Goal: Obtain resource: Download file/media

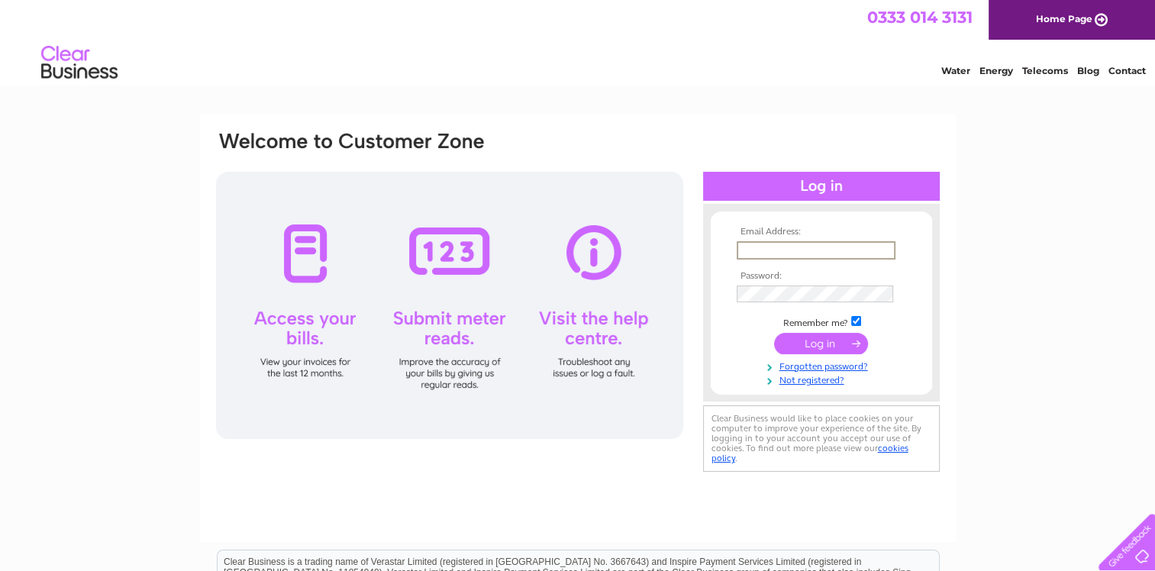
type input "[EMAIL_ADDRESS][DOMAIN_NAME]"
click at [838, 347] on input "submit" at bounding box center [821, 342] width 94 height 21
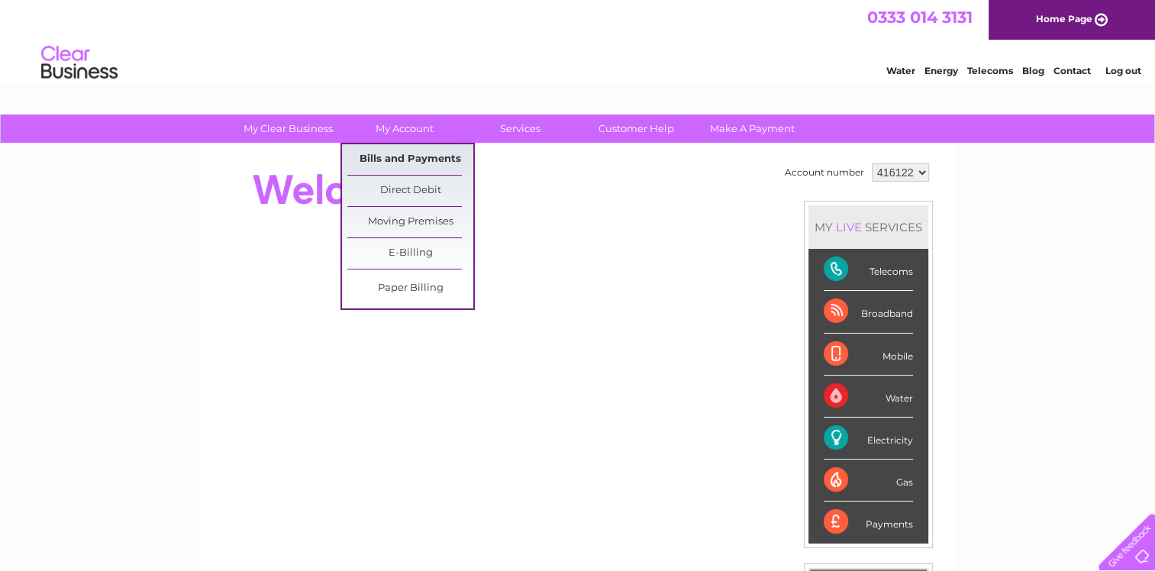
click at [412, 168] on link "Bills and Payments" at bounding box center [410, 159] width 126 height 31
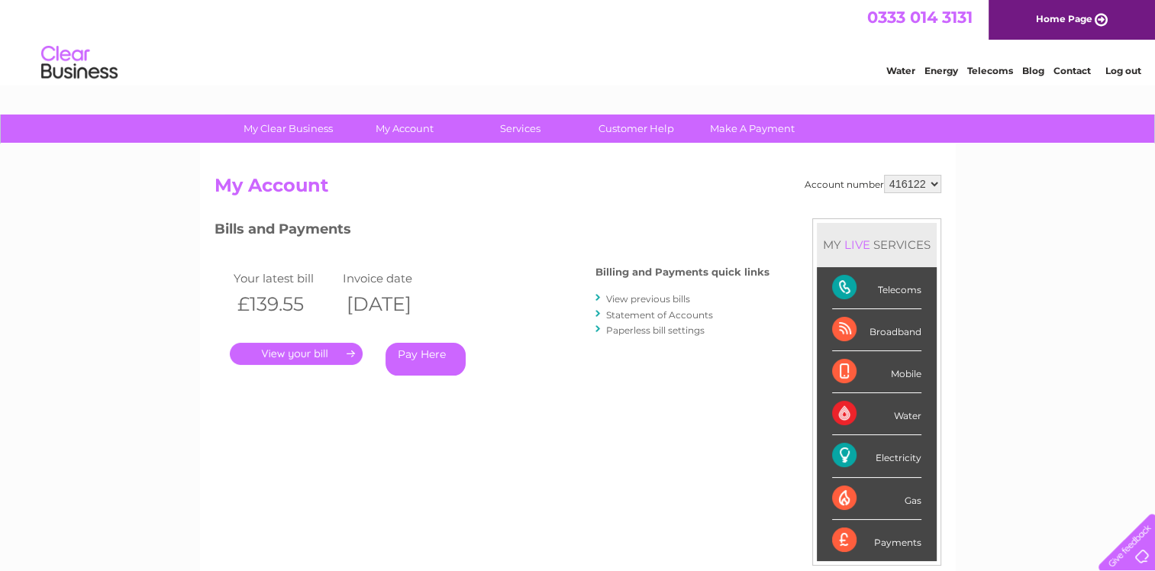
click at [299, 357] on link "." at bounding box center [296, 354] width 133 height 22
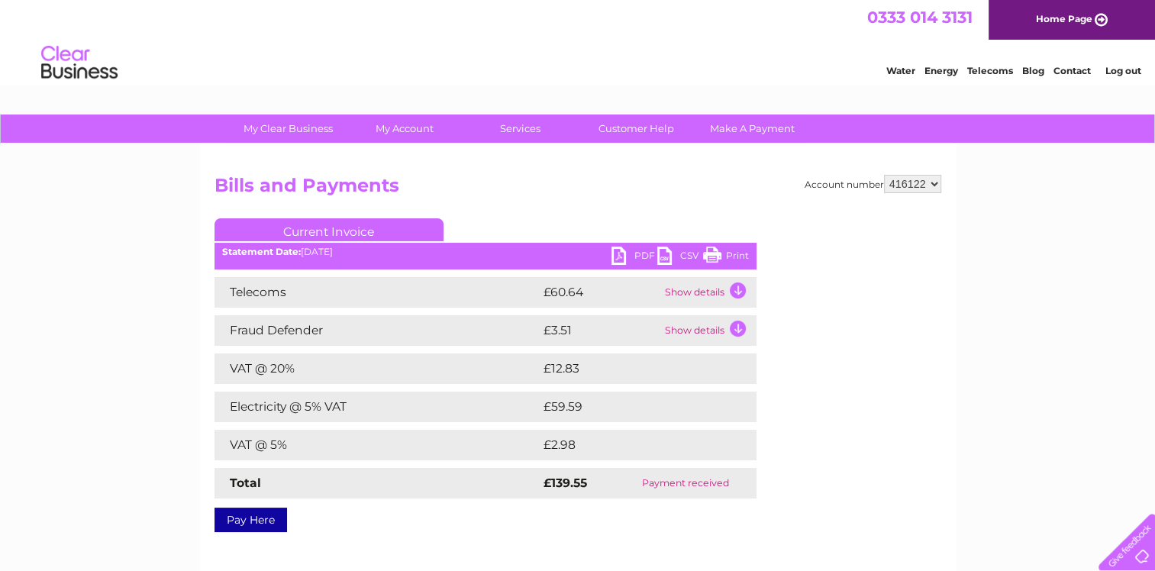
click at [623, 252] on link "PDF" at bounding box center [634, 258] width 46 height 22
click at [1119, 70] on link "Log out" at bounding box center [1123, 70] width 36 height 11
